Goal: Task Accomplishment & Management: Manage account settings

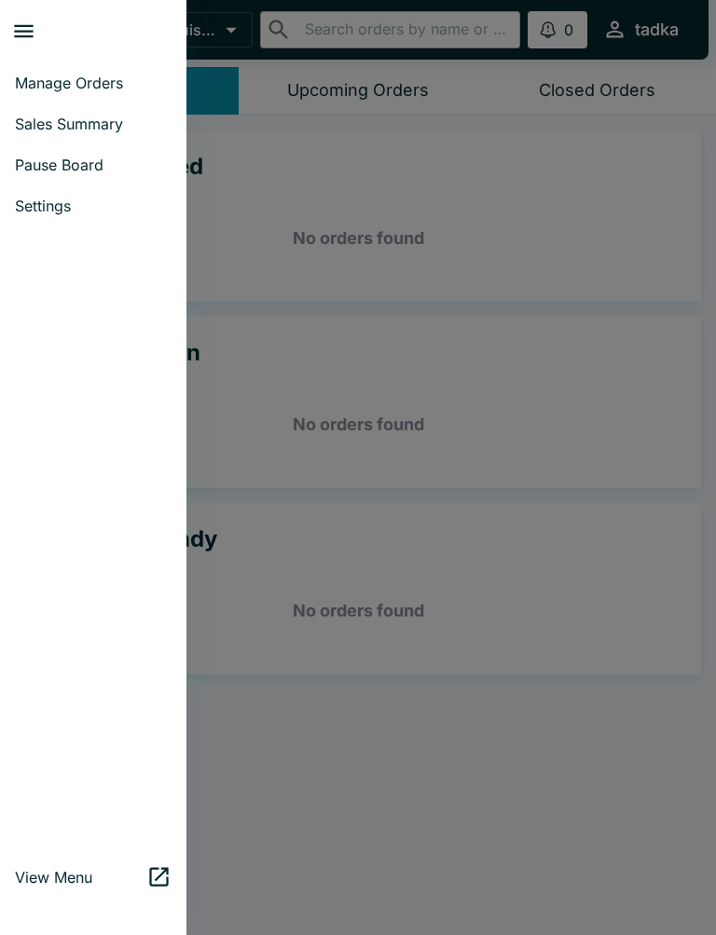
click at [76, 203] on span "Settings" at bounding box center [93, 206] width 157 height 19
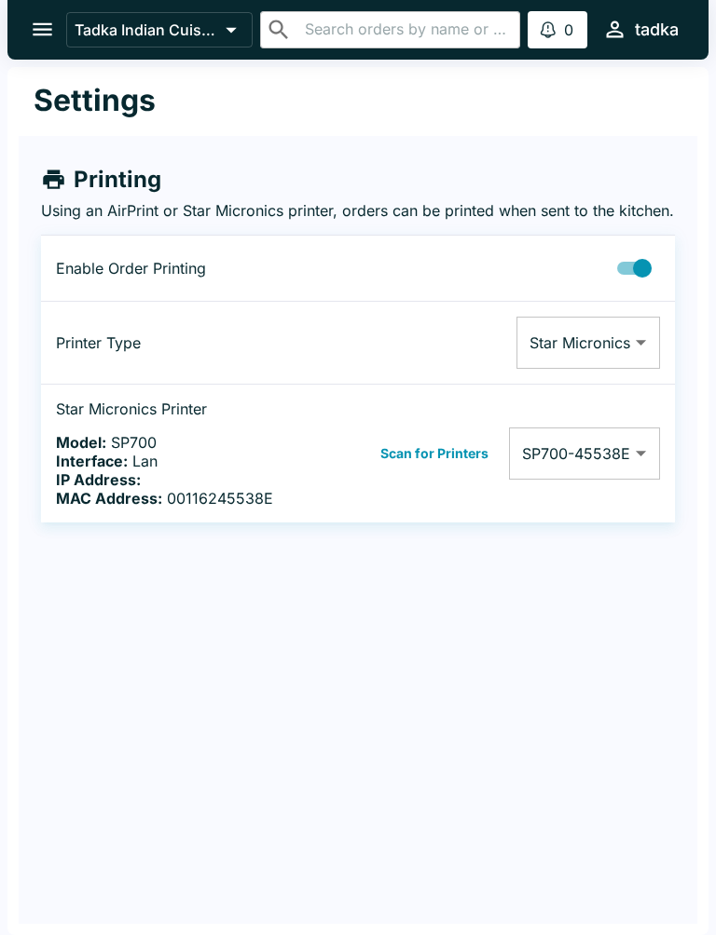
click at [655, 477] on body "Tadka Indian Cuisine ​ ​ 0 Alerts tadka Settings Printing Using an AirPrint or …" at bounding box center [358, 467] width 716 height 935
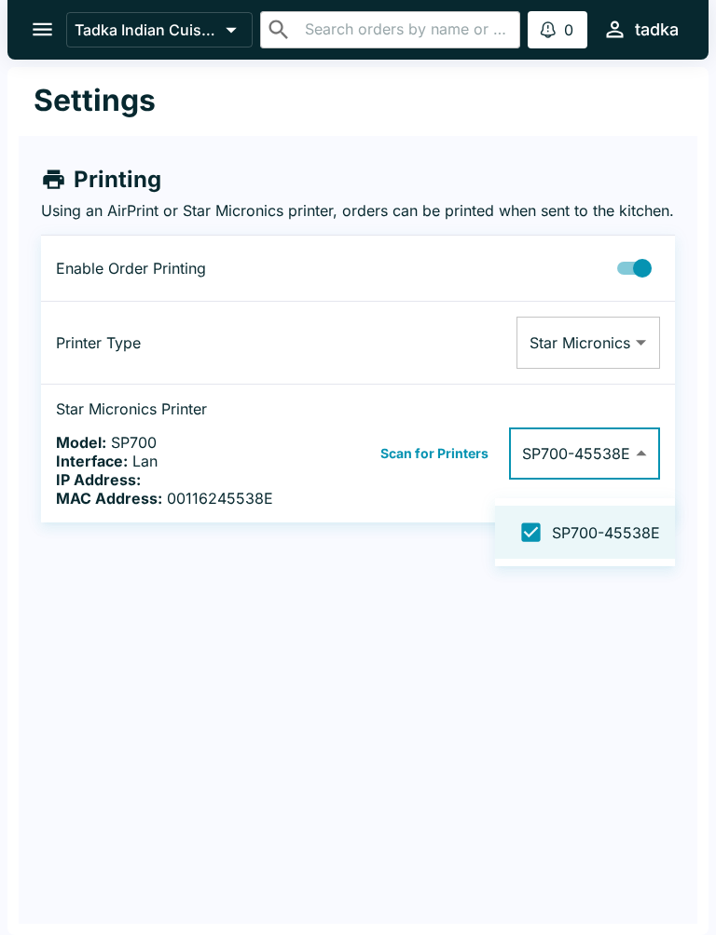
click at [612, 537] on span "SP700-45538E" at bounding box center [606, 533] width 108 height 19
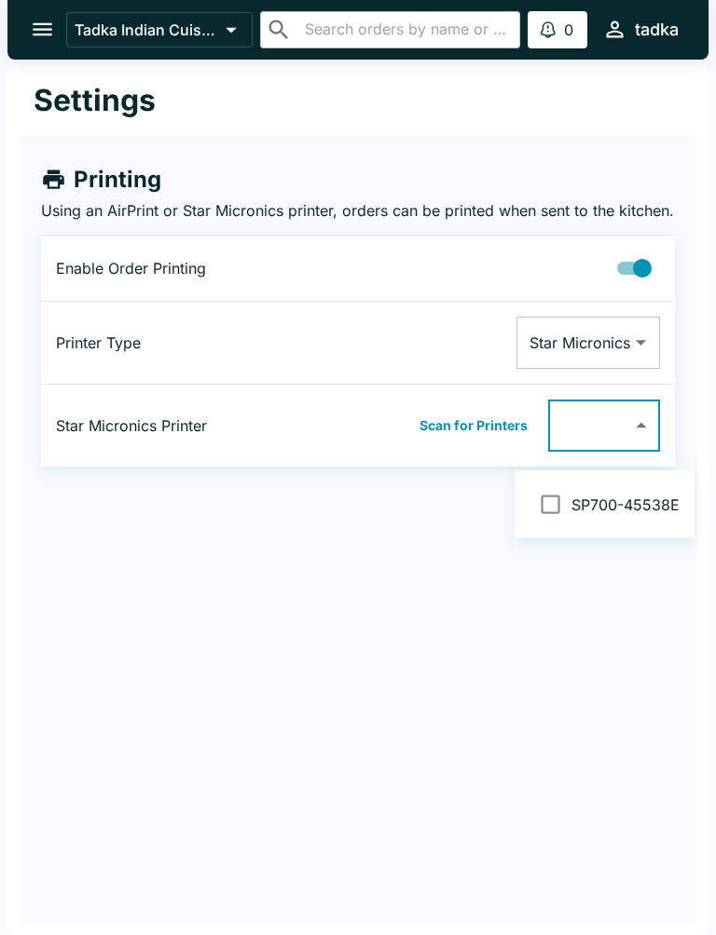
click at [562, 511] on input "checkbox" at bounding box center [550, 505] width 42 height 42
checkbox input "false"
type input "00116245538E"
checkbox input "true"
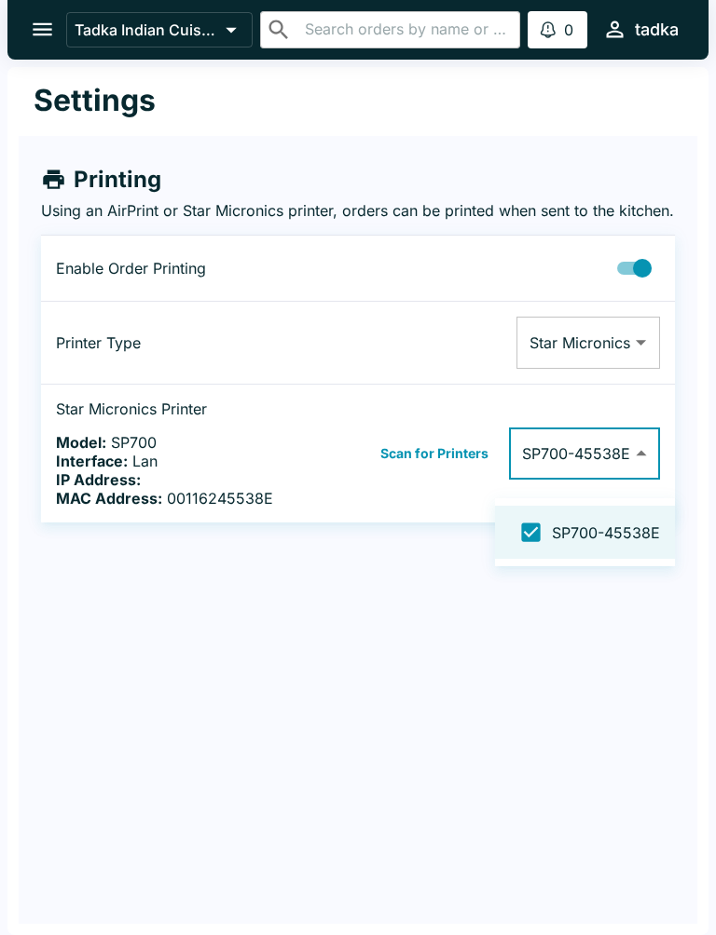
click at [535, 704] on div at bounding box center [358, 467] width 716 height 935
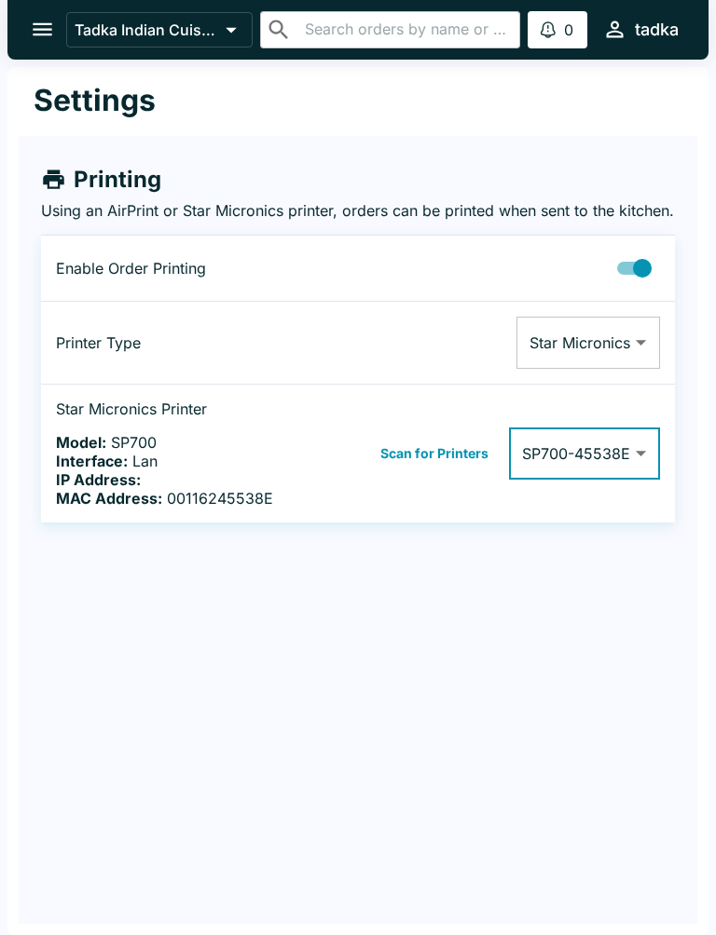
click at [646, 286] on input "Printing Enabled" at bounding box center [642, 268] width 106 height 35
click at [627, 286] on input "Printing Enabled" at bounding box center [623, 268] width 106 height 35
checkbox input "true"
click at [476, 468] on button "Scan for Printers" at bounding box center [434, 454] width 119 height 28
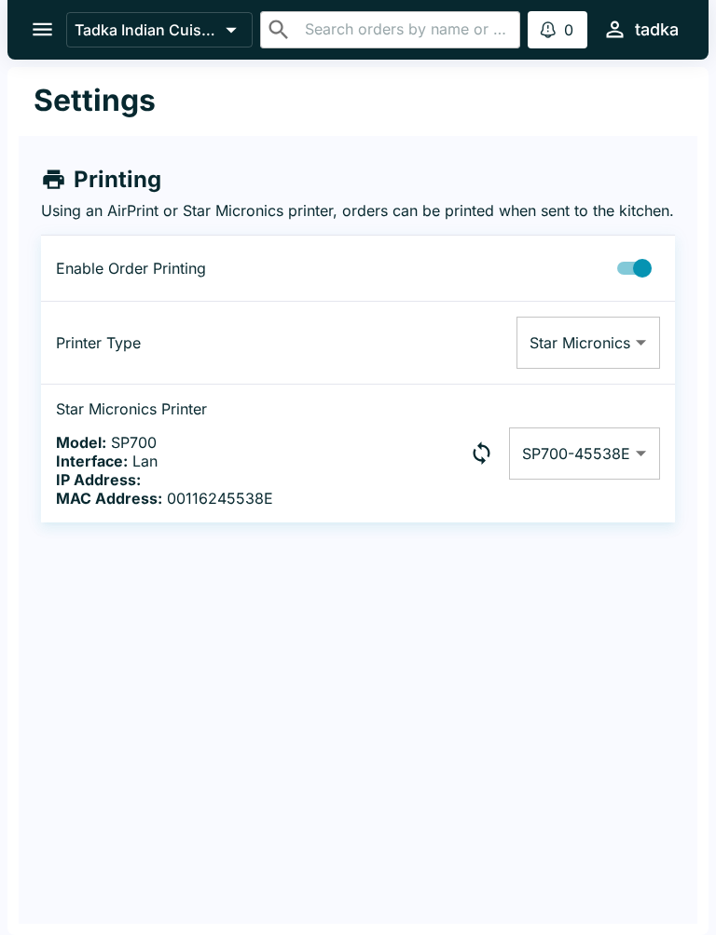
click at [642, 479] on body "Tadka Indian Cuisine ​ ​ 0 Alerts tadka Settings Printing Using an AirPrint or …" at bounding box center [358, 467] width 716 height 935
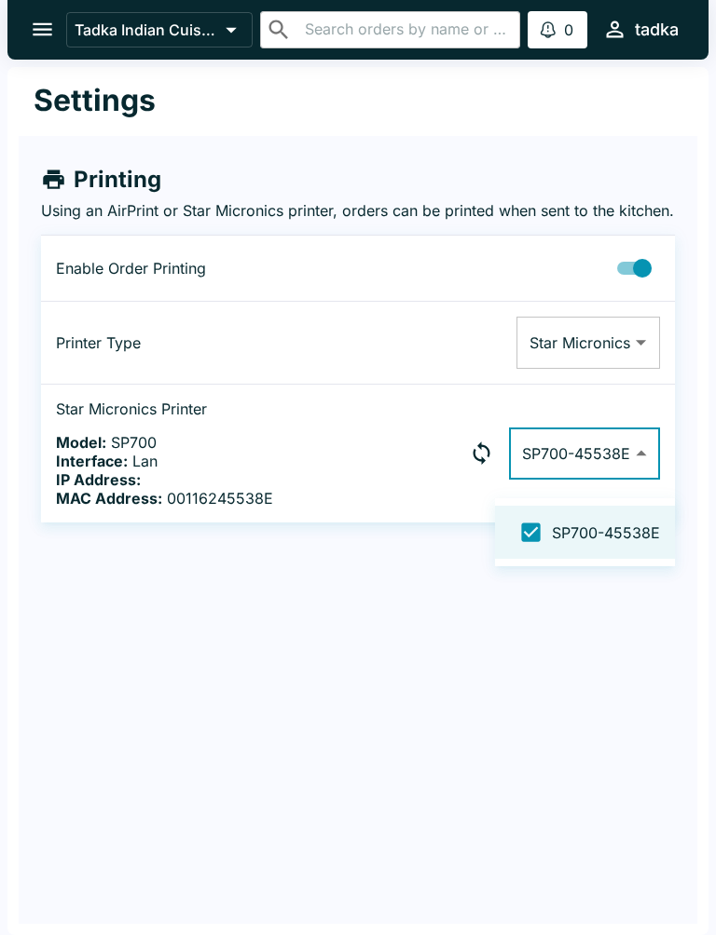
click at [594, 677] on div at bounding box center [358, 467] width 716 height 935
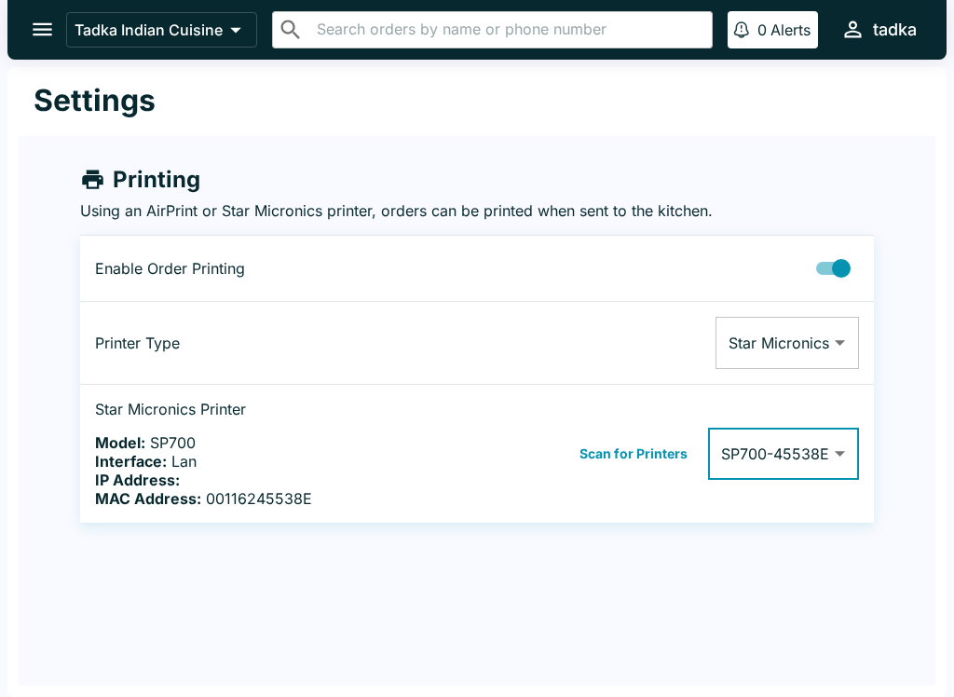
click at [56, 15] on button "open drawer" at bounding box center [43, 30] width 48 height 48
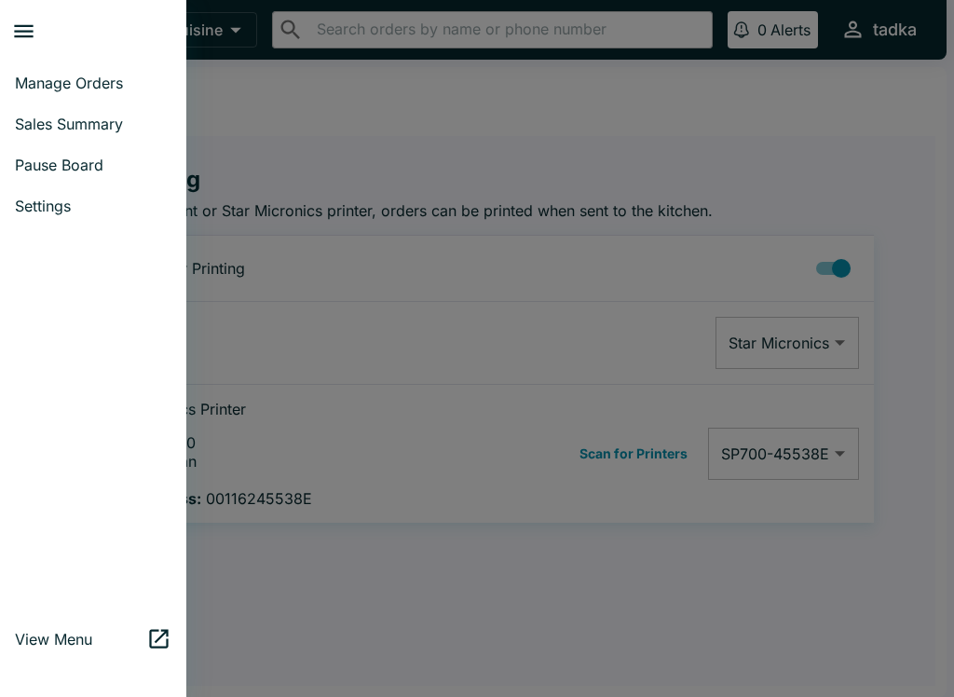
click at [291, 619] on div at bounding box center [477, 348] width 954 height 697
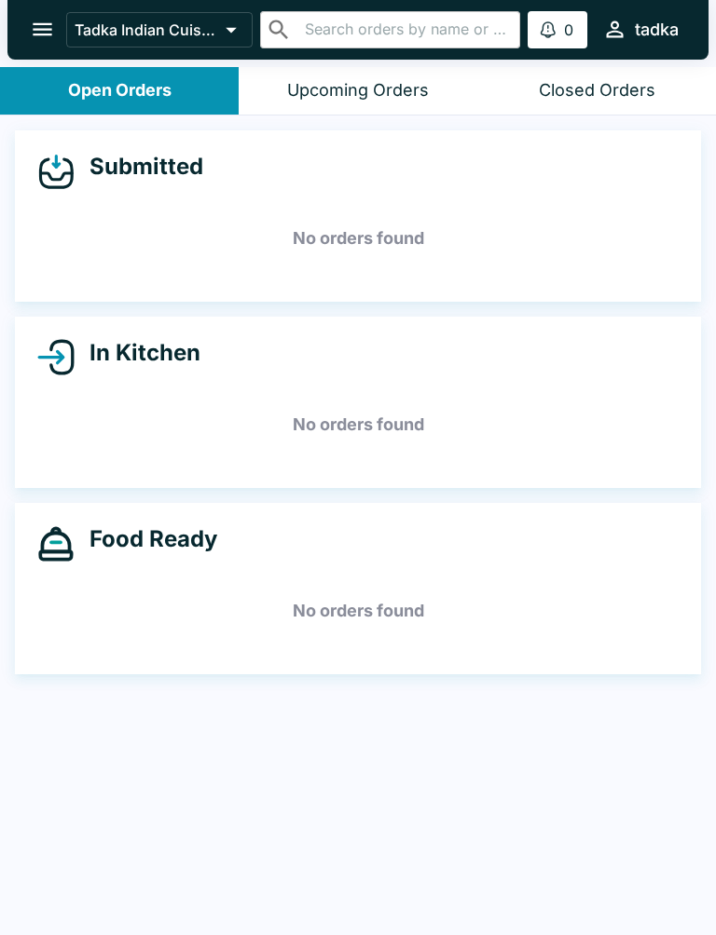
click at [103, 835] on div "Submitted No orders found In Kitchen No orders found Food Ready No orders found" at bounding box center [358, 528] width 716 height 824
click at [58, 45] on button "open drawer" at bounding box center [43, 30] width 48 height 48
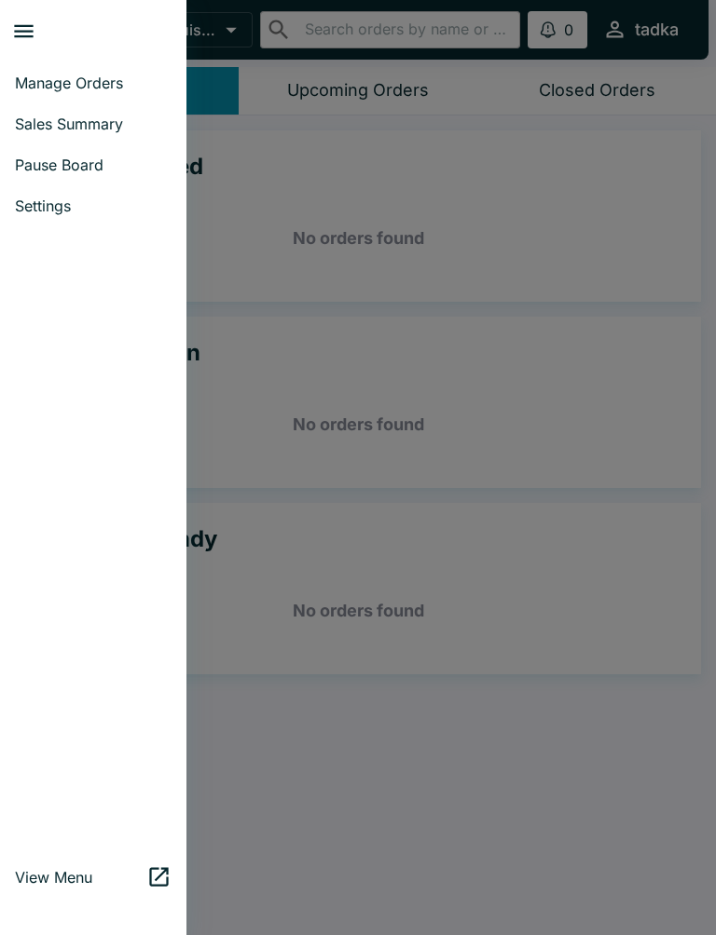
click at [47, 210] on span "Settings" at bounding box center [93, 206] width 157 height 19
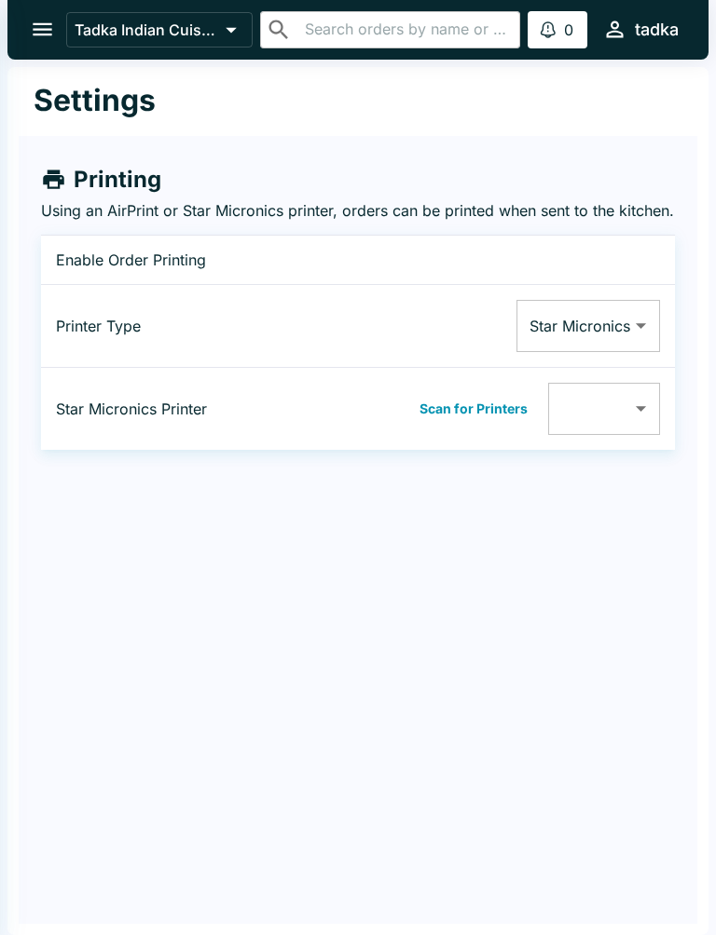
type input "00116245538E"
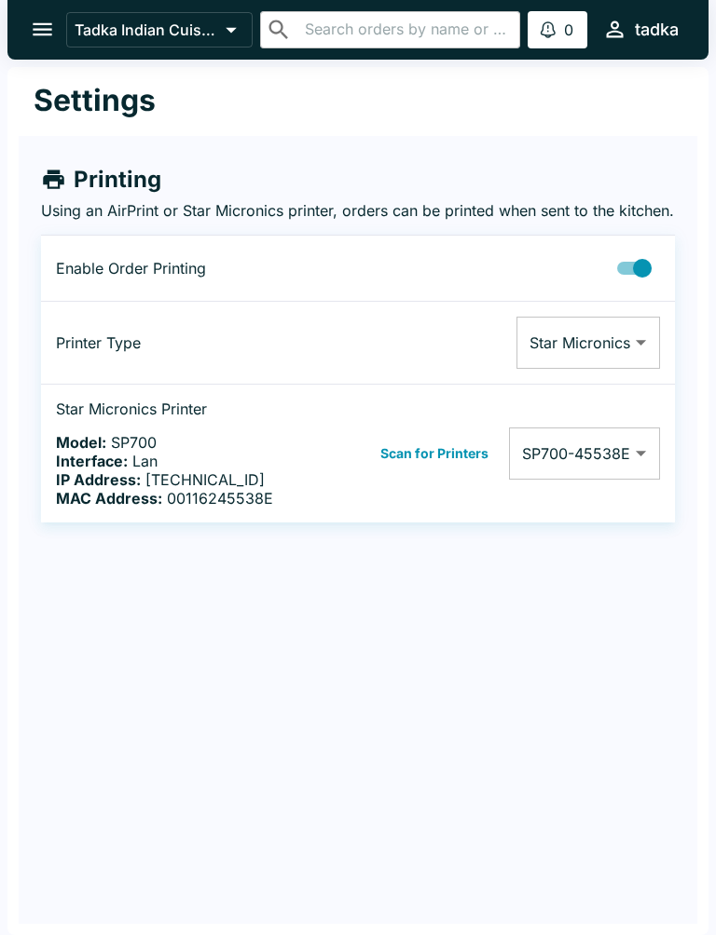
click at [657, 470] on body "Tadka Indian Cuisine ​ ​ 0 Alerts tadka Settings Printing Using an AirPrint or …" at bounding box center [358, 467] width 716 height 935
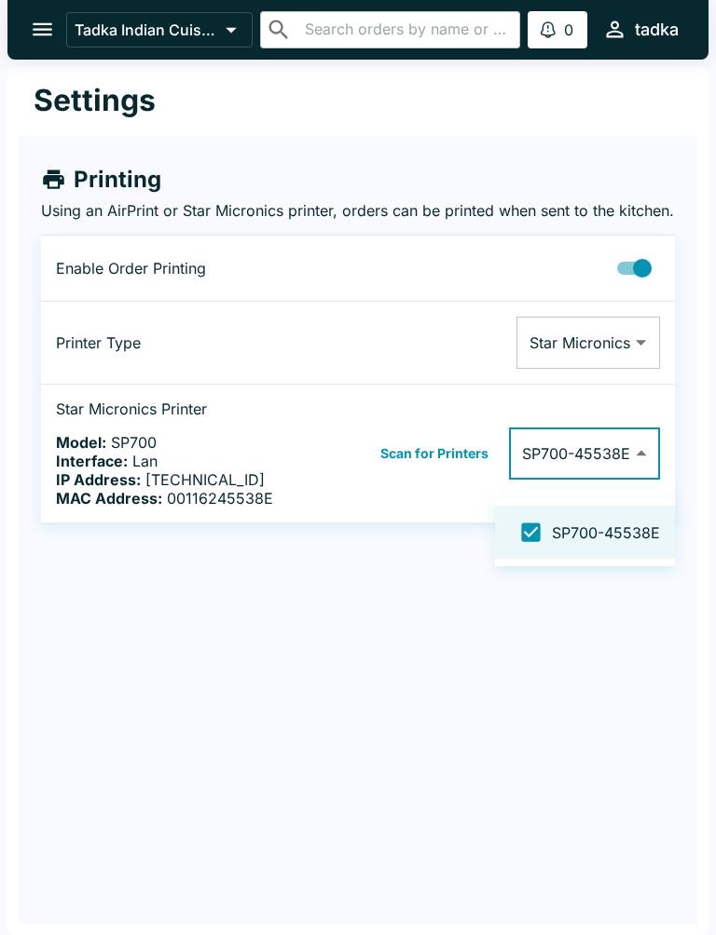
click at [317, 690] on div at bounding box center [358, 467] width 716 height 935
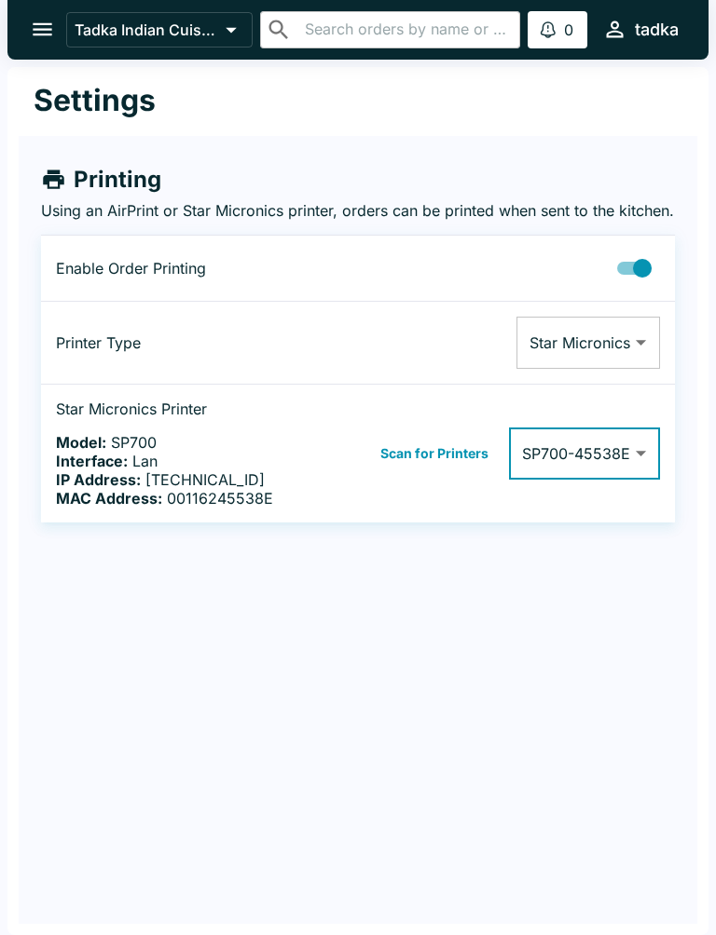
click at [82, 471] on b "Interface:" at bounding box center [92, 461] width 72 height 19
click at [120, 489] on b "IP Address:" at bounding box center [98, 480] width 85 height 19
click at [674, 524] on td "Scan for Printers SP700-45538E 00116245538E ​" at bounding box center [493, 454] width 362 height 139
click at [62, 24] on button "open drawer" at bounding box center [43, 30] width 48 height 48
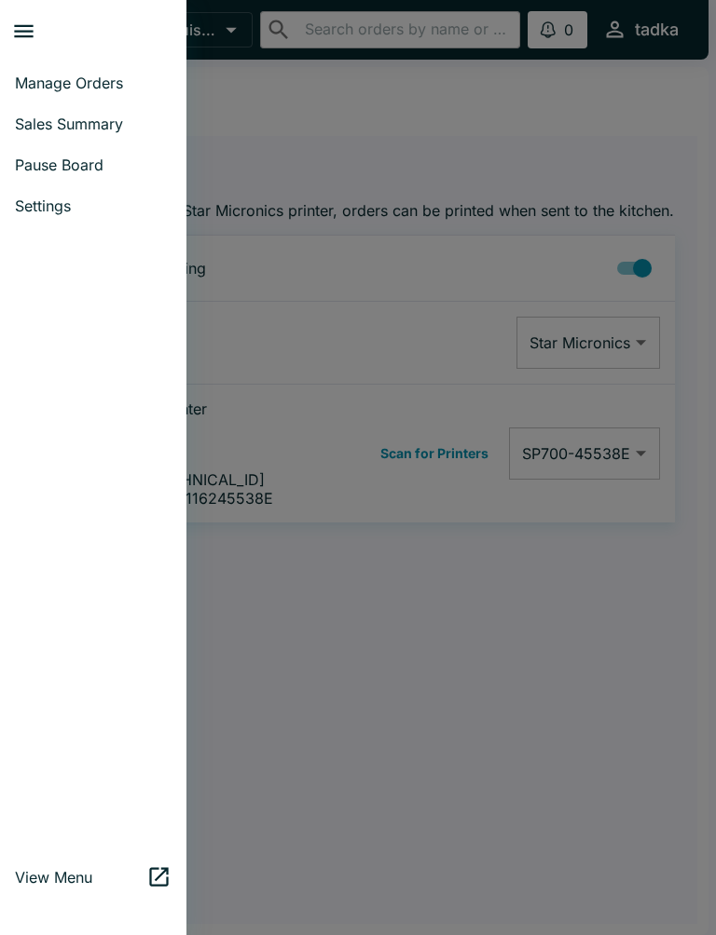
click at [43, 77] on span "Manage Orders" at bounding box center [93, 83] width 157 height 19
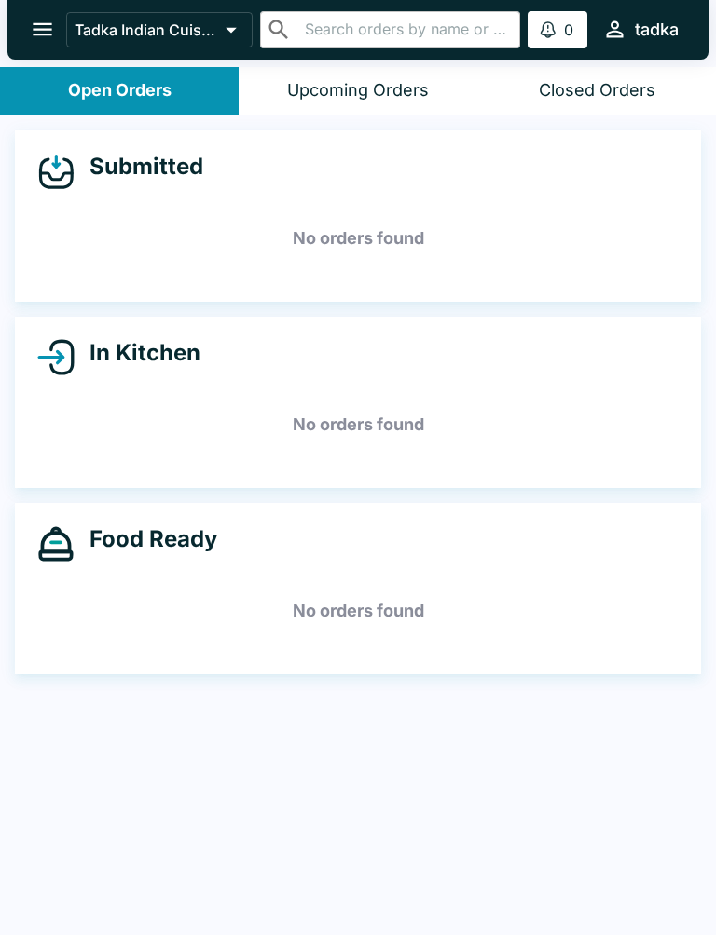
scroll to position [3, 0]
